Goal: Information Seeking & Learning: Learn about a topic

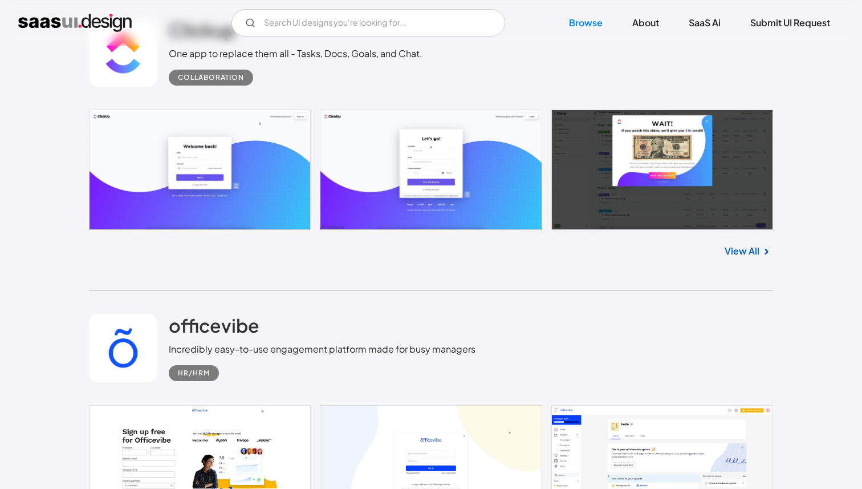
scroll to position [581, 0]
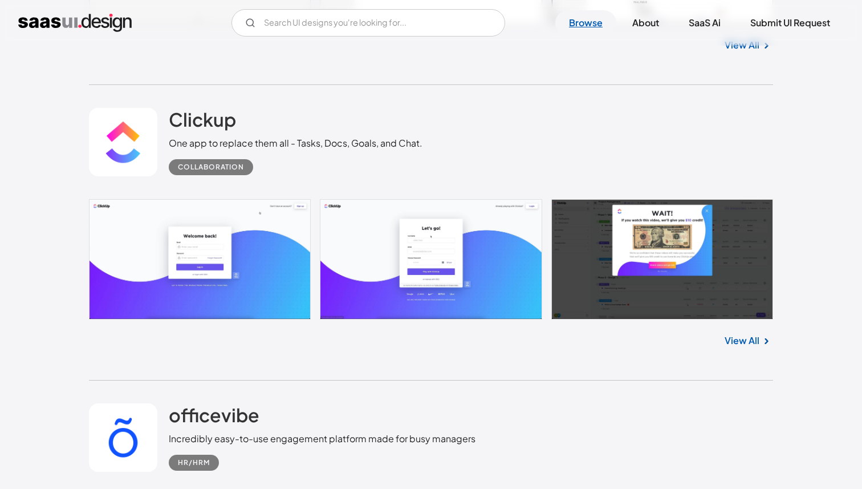
click at [596, 21] on link "Browse" at bounding box center [585, 22] width 61 height 25
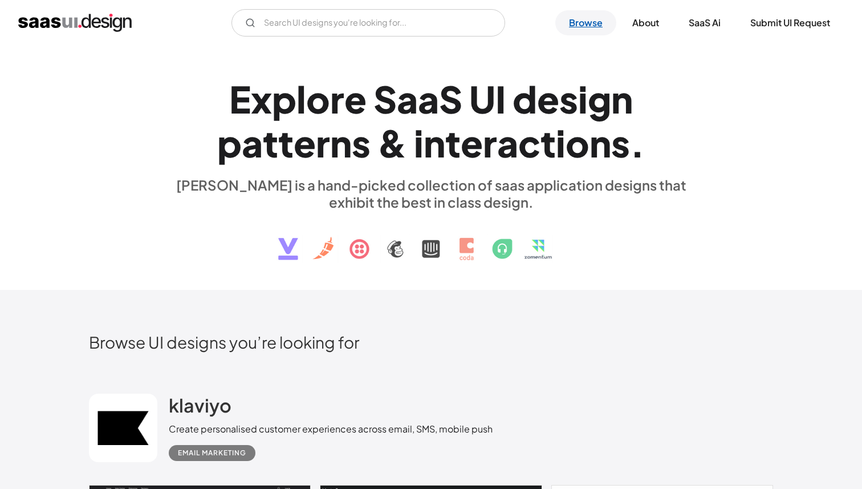
click at [589, 26] on link "Browse" at bounding box center [585, 22] width 61 height 25
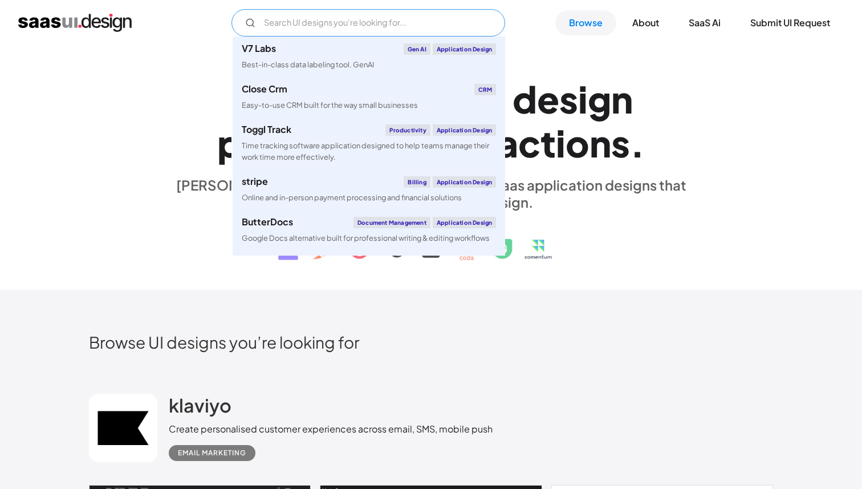
click at [347, 27] on input "Email Form" at bounding box center [369, 22] width 274 height 27
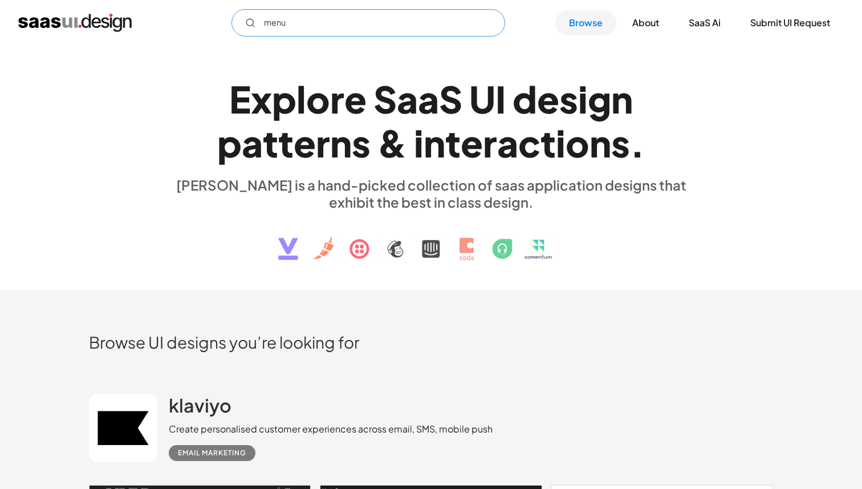
click at [277, 17] on input "menu" at bounding box center [369, 22] width 274 height 27
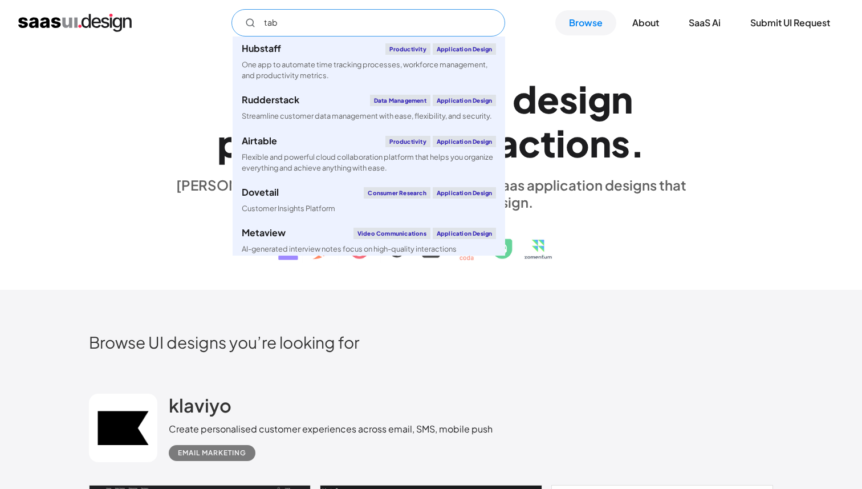
type input "tabs"
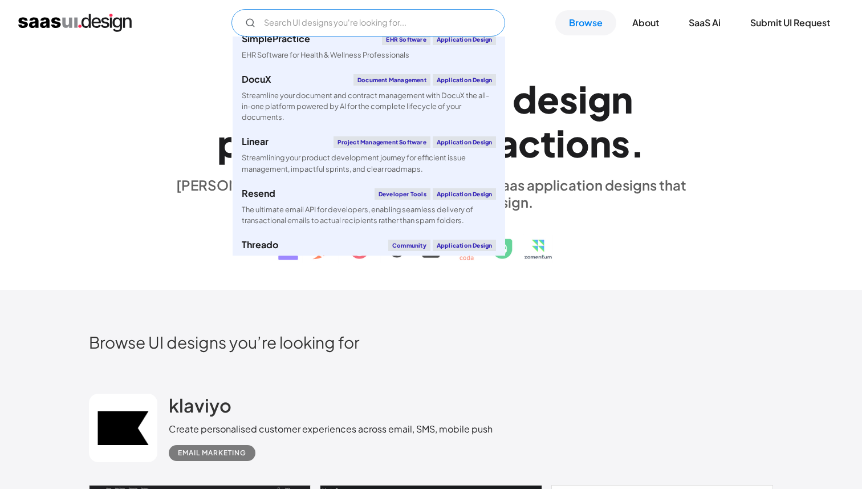
scroll to position [542, 0]
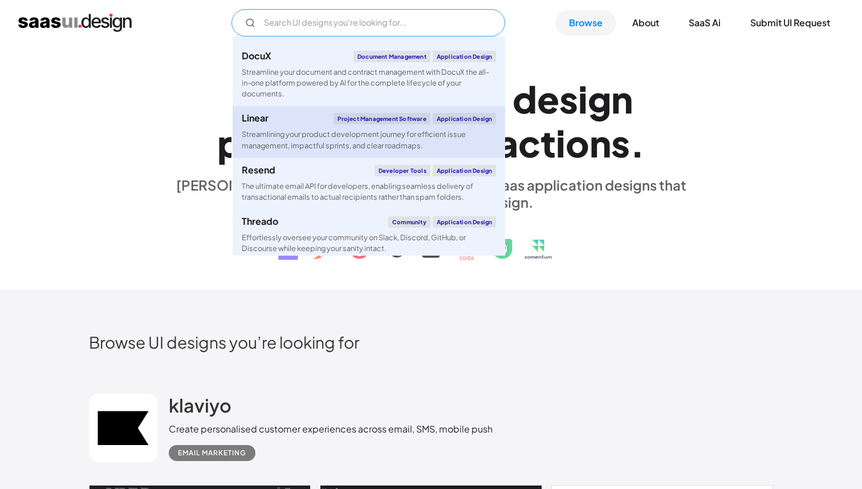
click at [307, 130] on div "Streamlining your product development journey for efficient issue management, i…" at bounding box center [369, 140] width 254 height 22
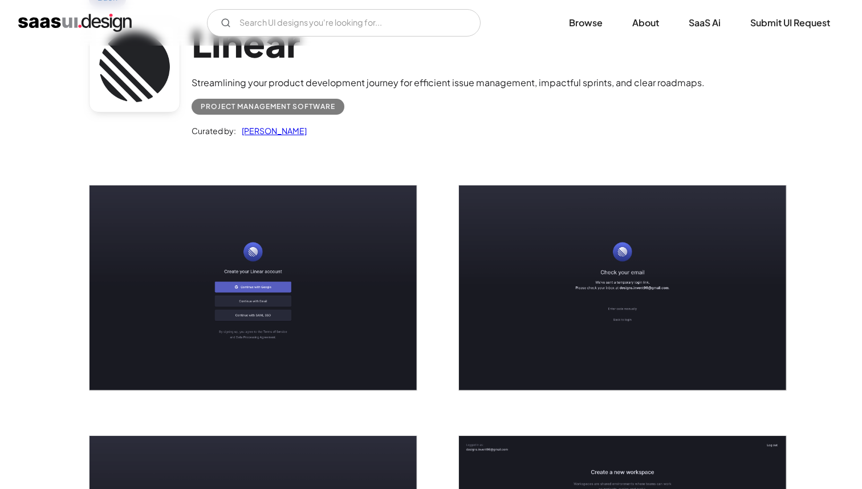
scroll to position [68, 0]
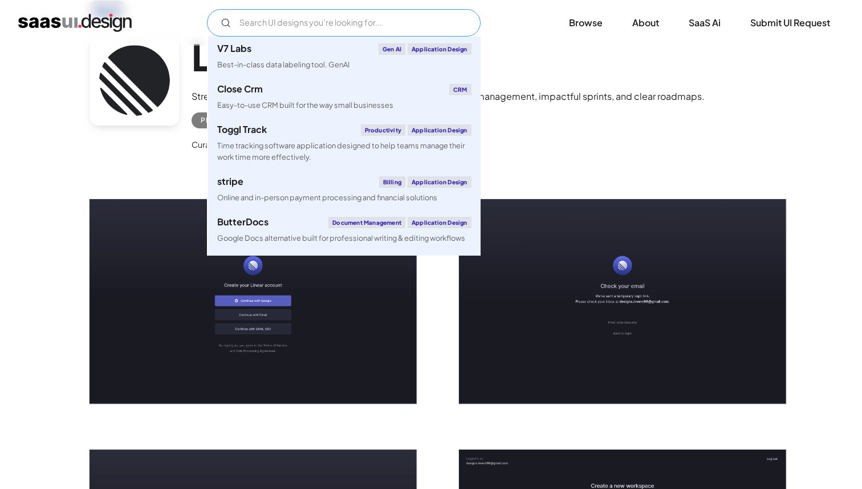
click at [321, 17] on input "Email Form" at bounding box center [344, 22] width 274 height 27
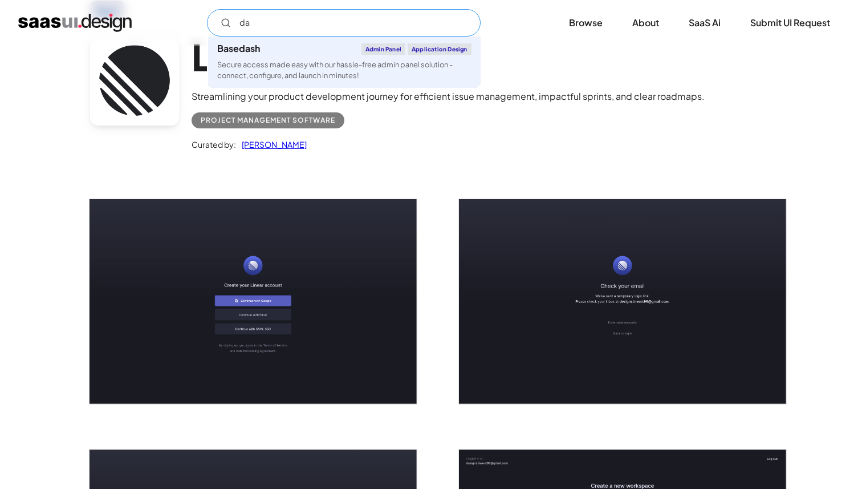
type input "d"
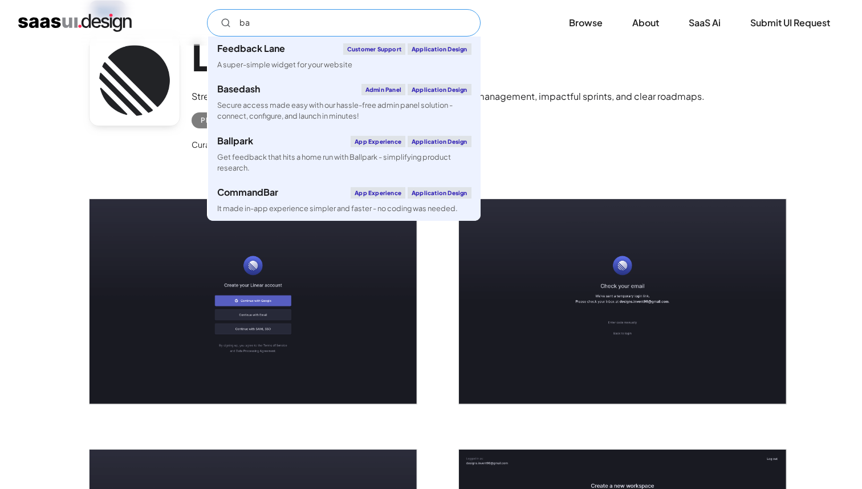
type input "bas"
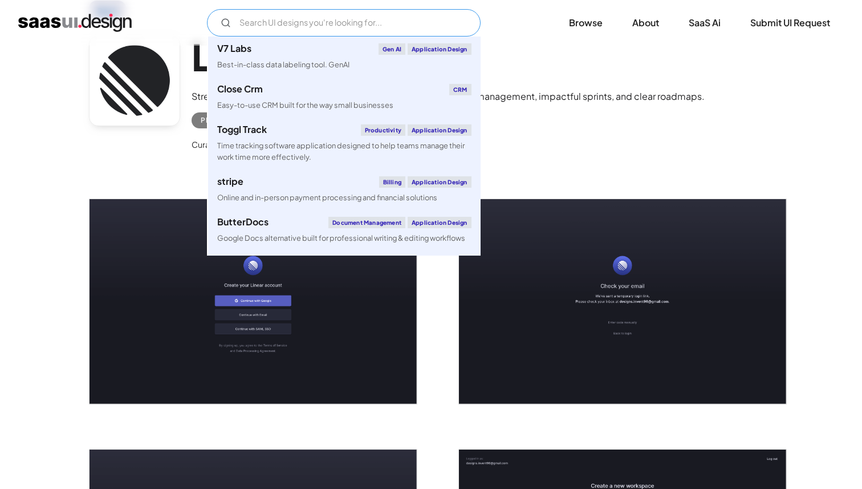
type input "b"
type input "w"
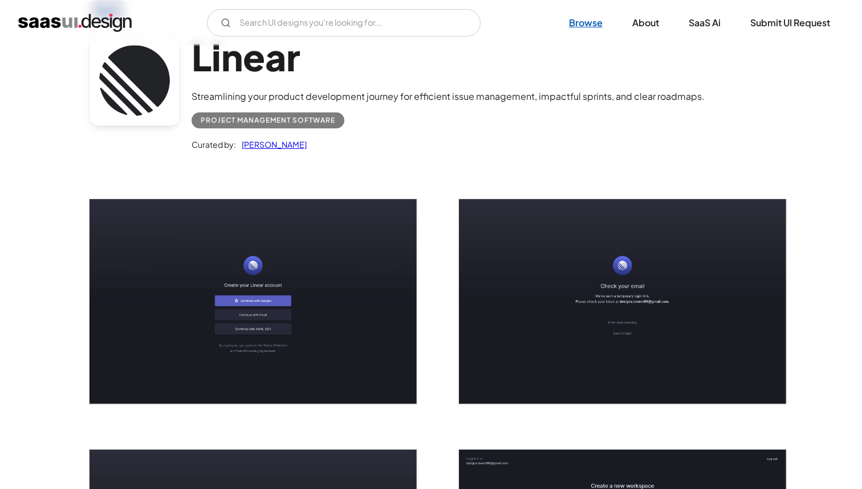
click at [595, 24] on link "Browse" at bounding box center [585, 22] width 61 height 25
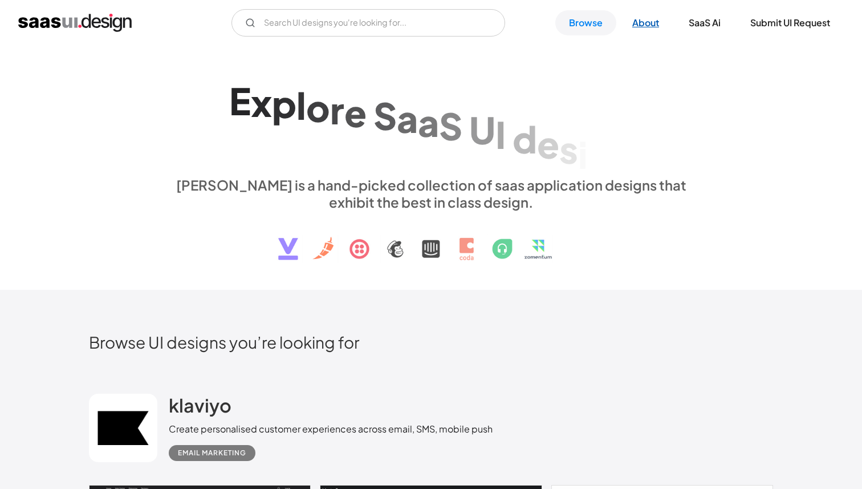
click at [644, 23] on link "About" at bounding box center [646, 22] width 54 height 25
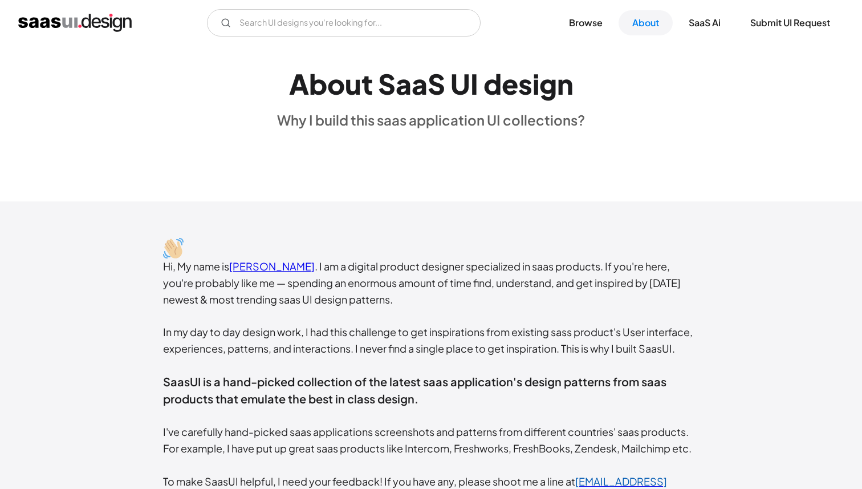
scroll to position [460, 0]
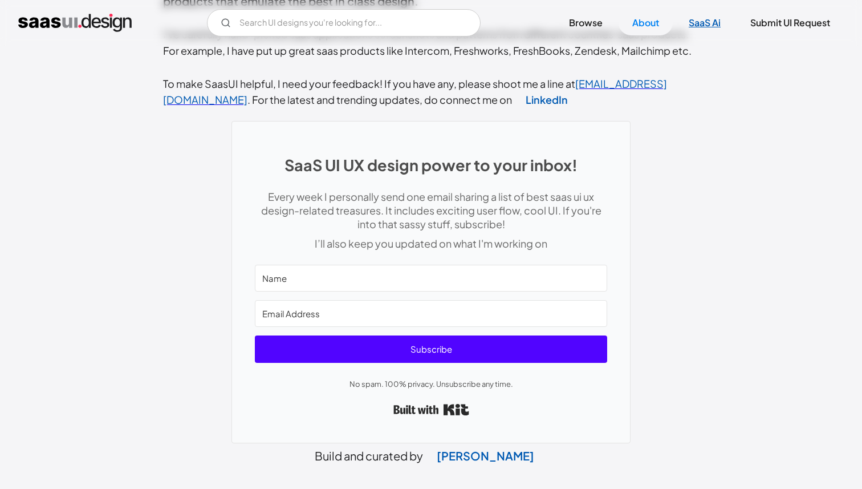
click at [705, 26] on link "SaaS Ai" at bounding box center [704, 22] width 59 height 25
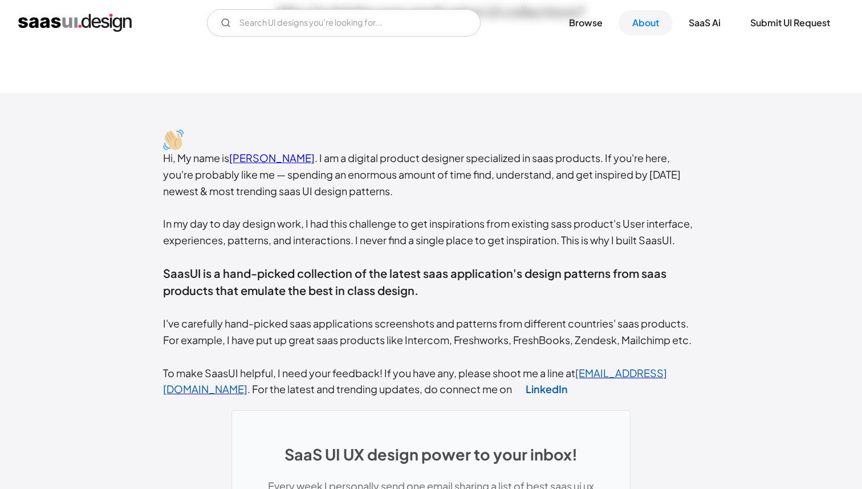
scroll to position [0, 0]
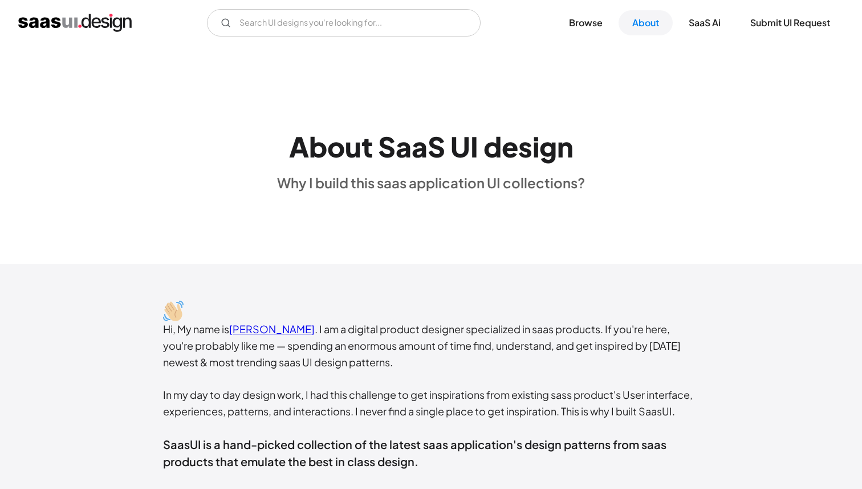
click at [60, 23] on img "home" at bounding box center [74, 23] width 113 height 18
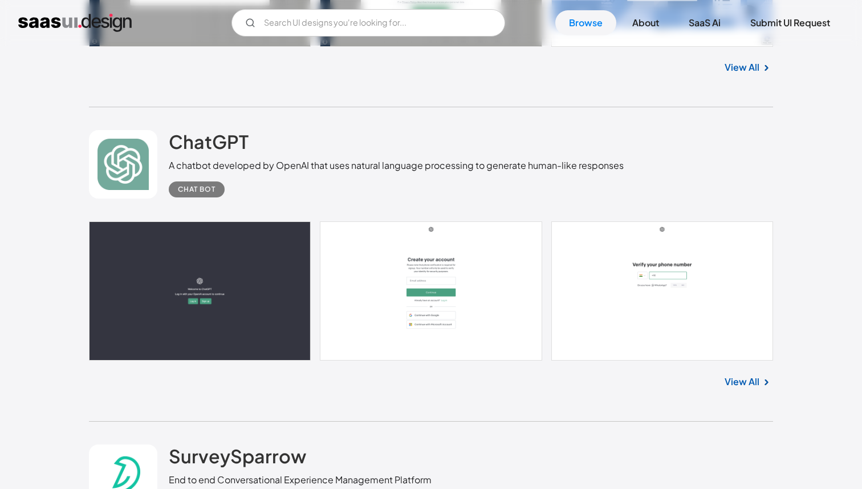
scroll to position [8216, 0]
